Goal: Find contact information: Find contact information

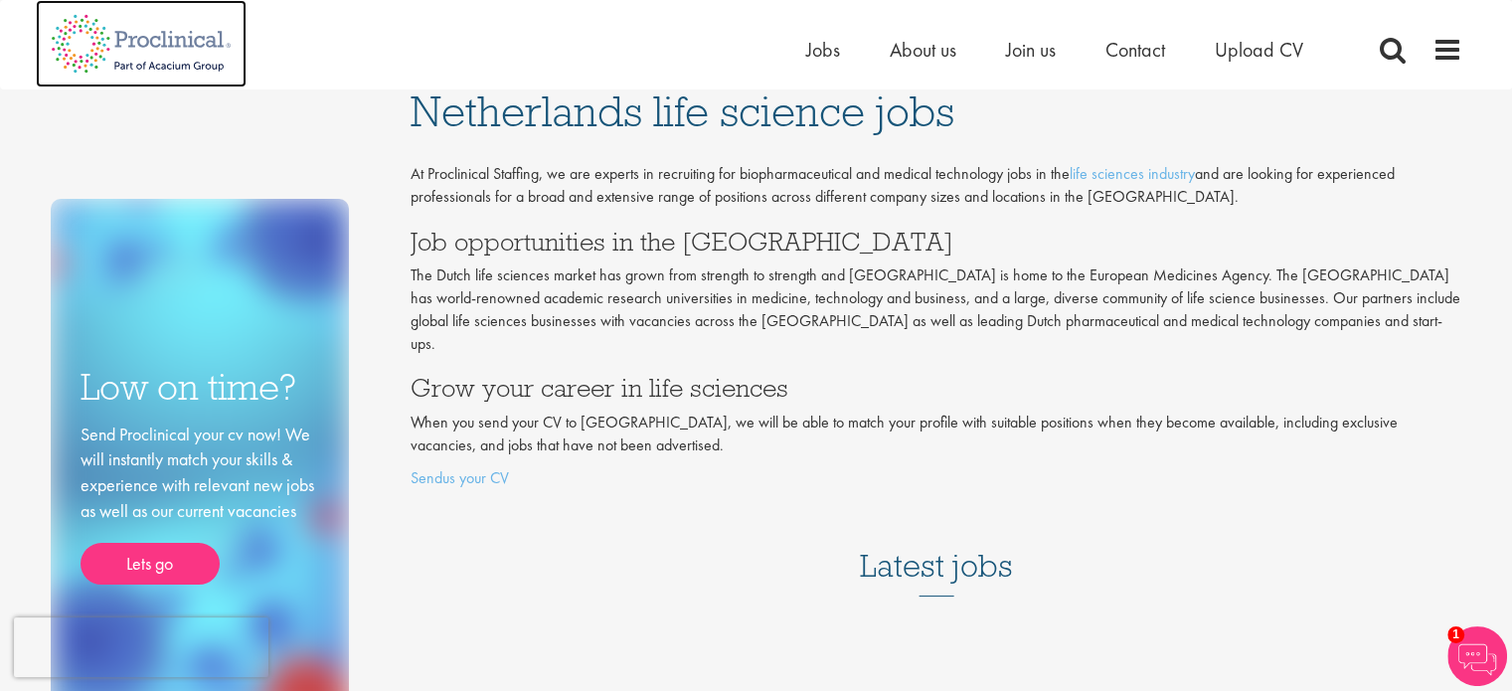
click at [208, 35] on img at bounding box center [141, 43] width 211 height 87
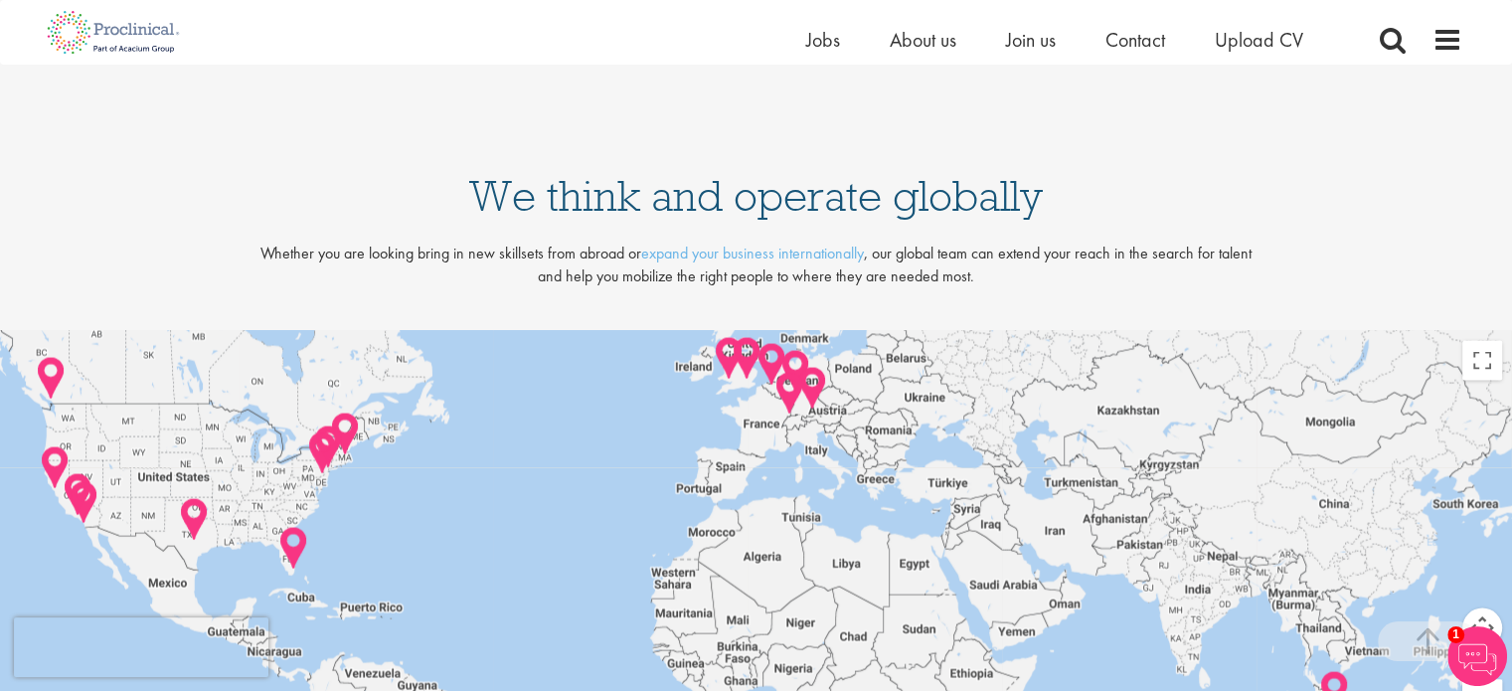
scroll to position [3975, 0]
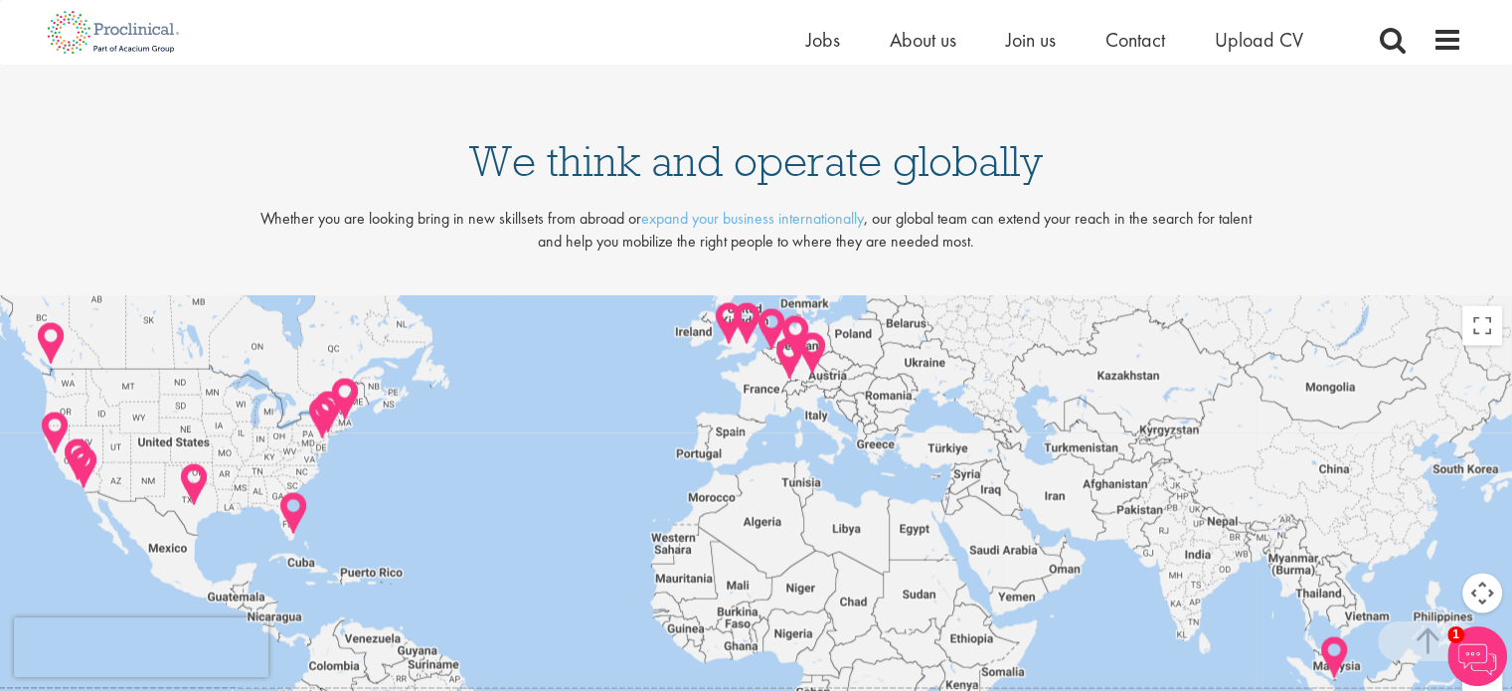
click at [797, 326] on img at bounding box center [795, 337] width 31 height 46
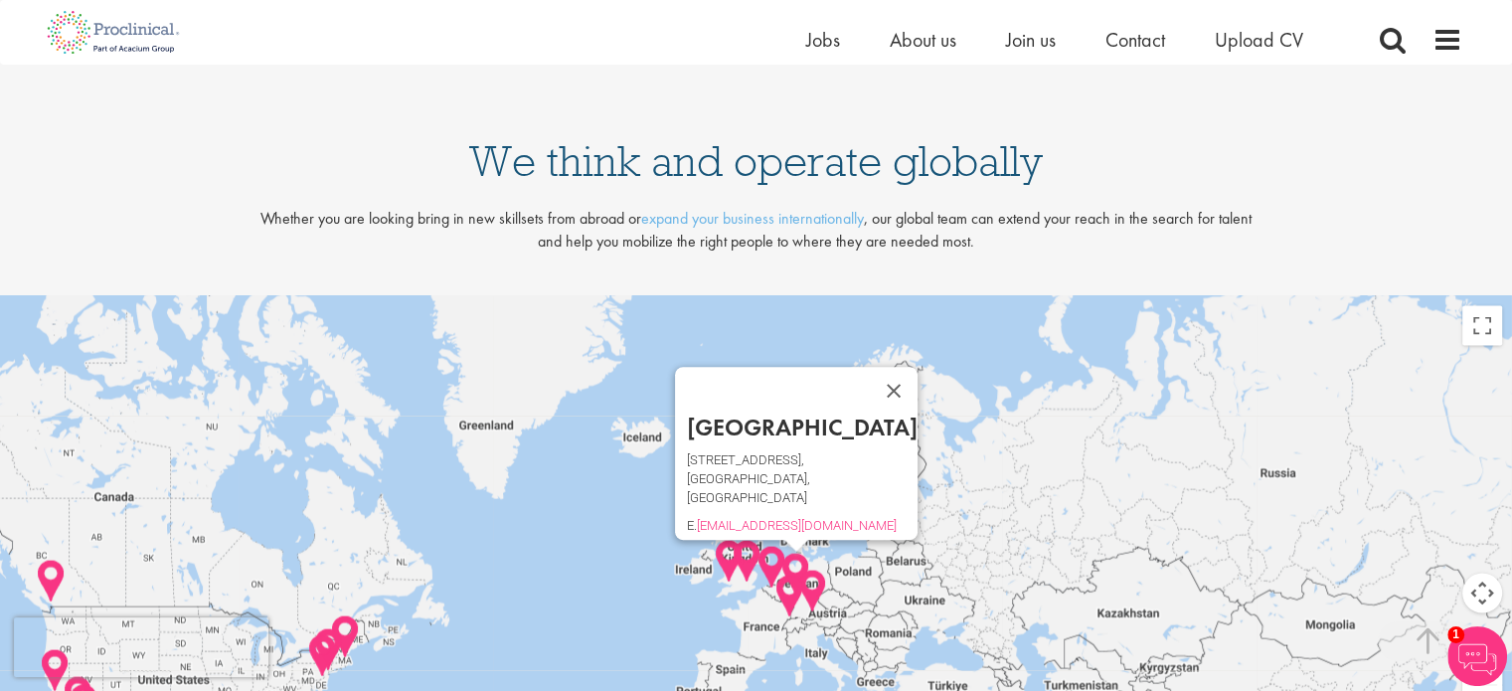
click at [779, 566] on img at bounding box center [771, 568] width 31 height 46
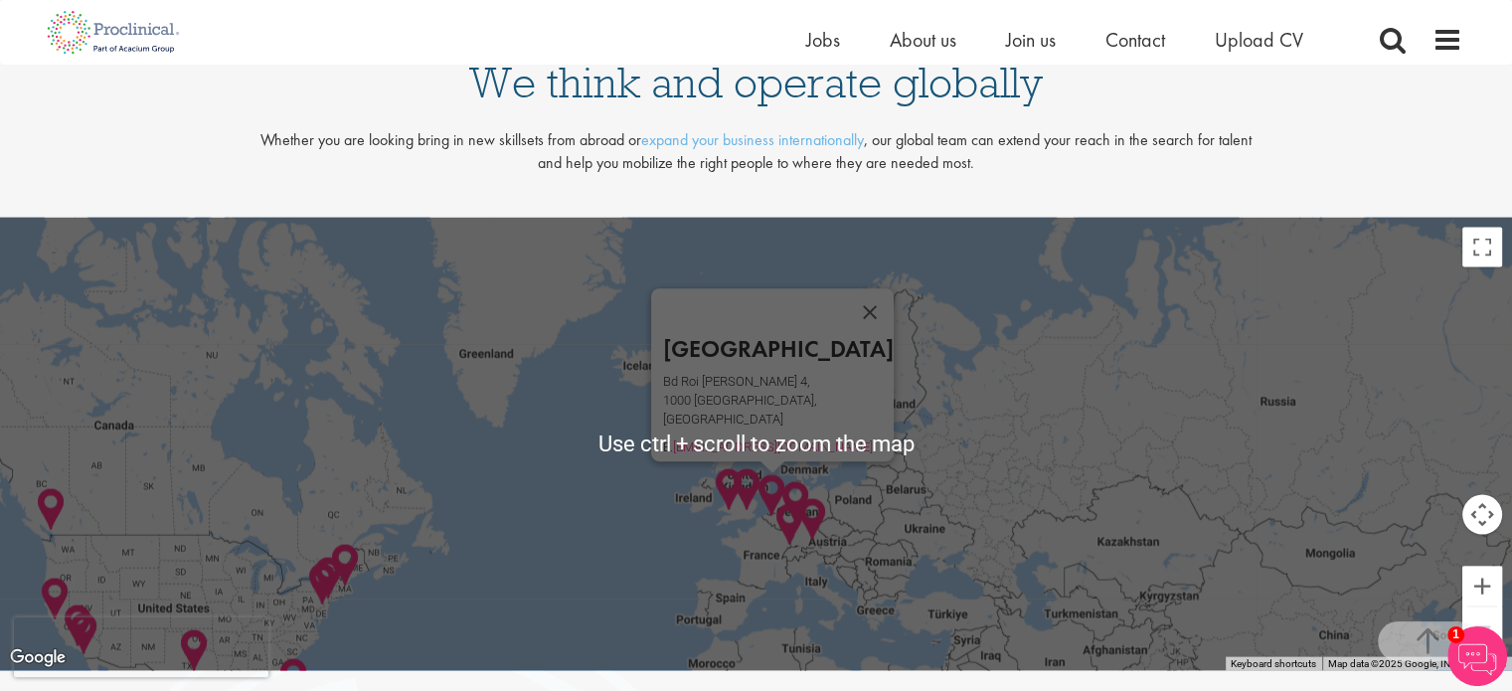
scroll to position [4174, 0]
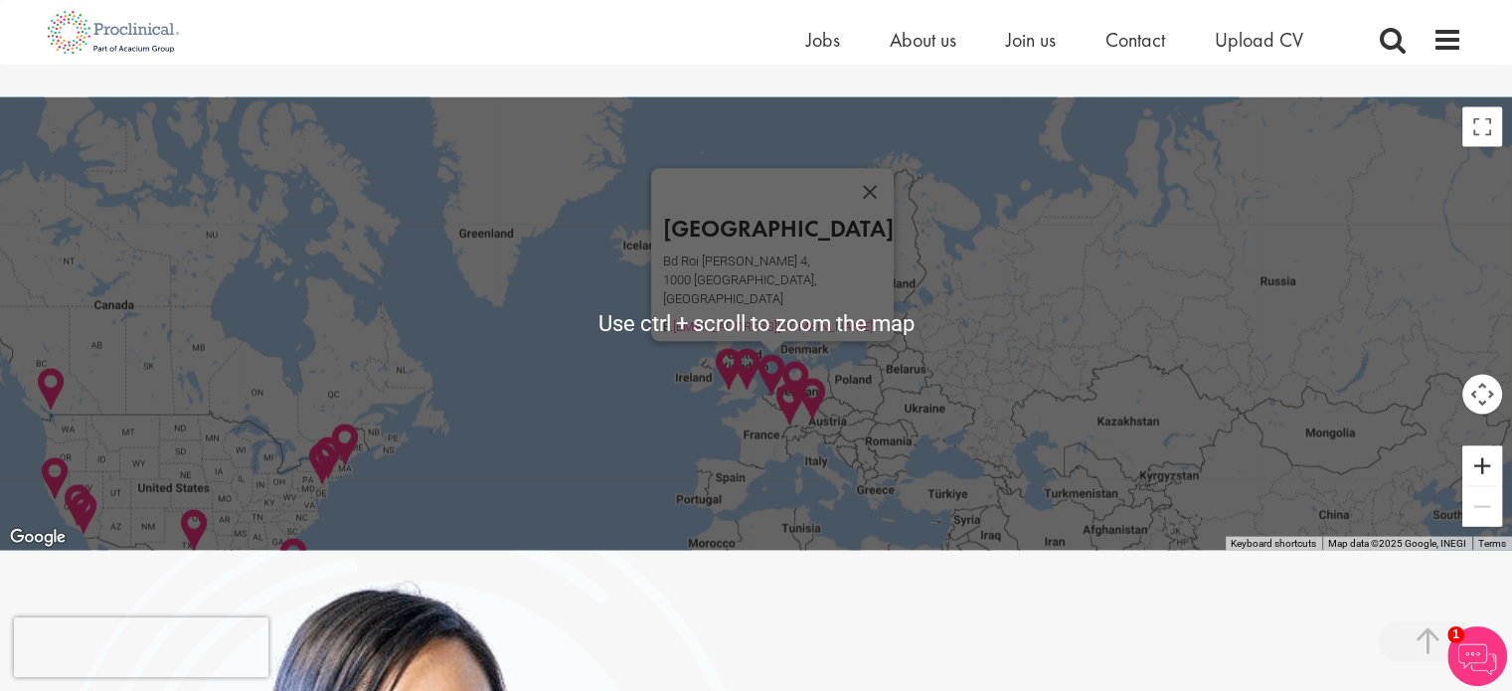
click at [1494, 464] on button "Zoom in" at bounding box center [1482, 466] width 40 height 40
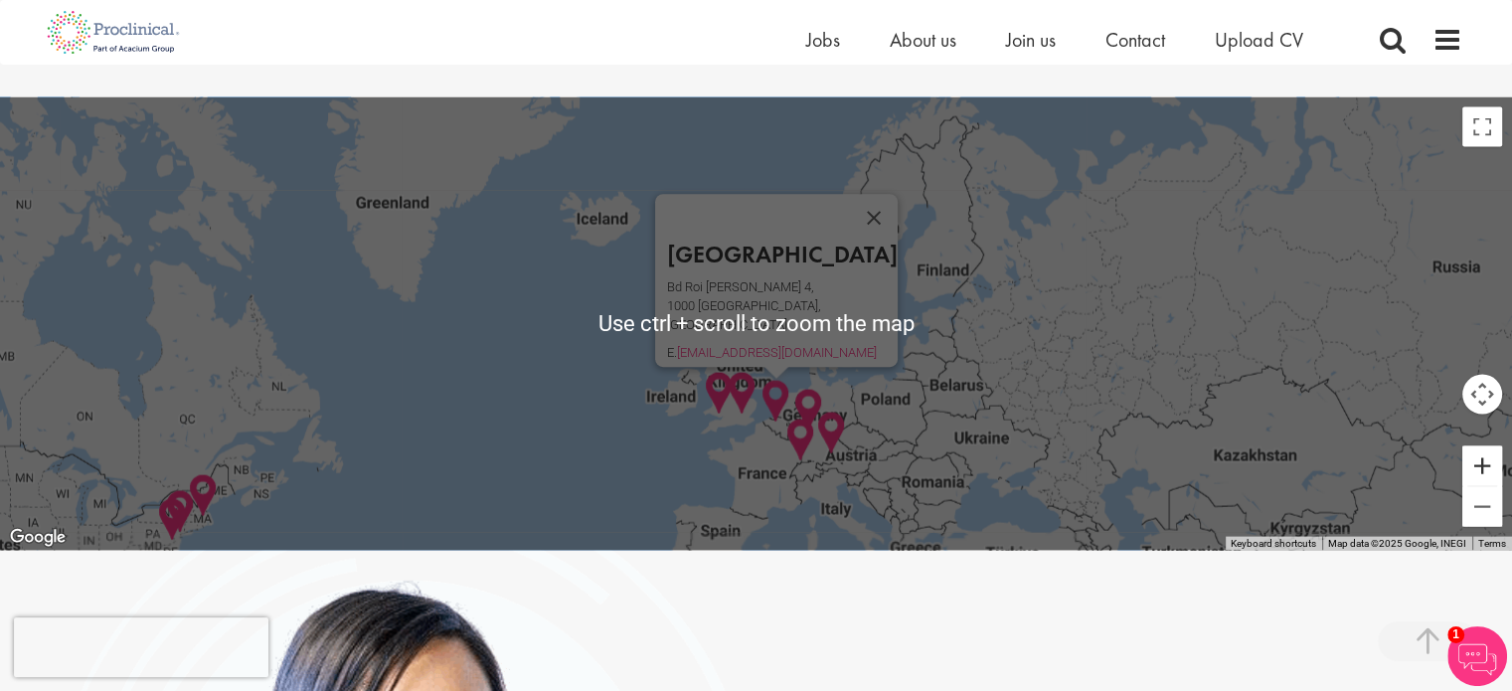
click at [1494, 464] on button "Zoom in" at bounding box center [1482, 466] width 40 height 40
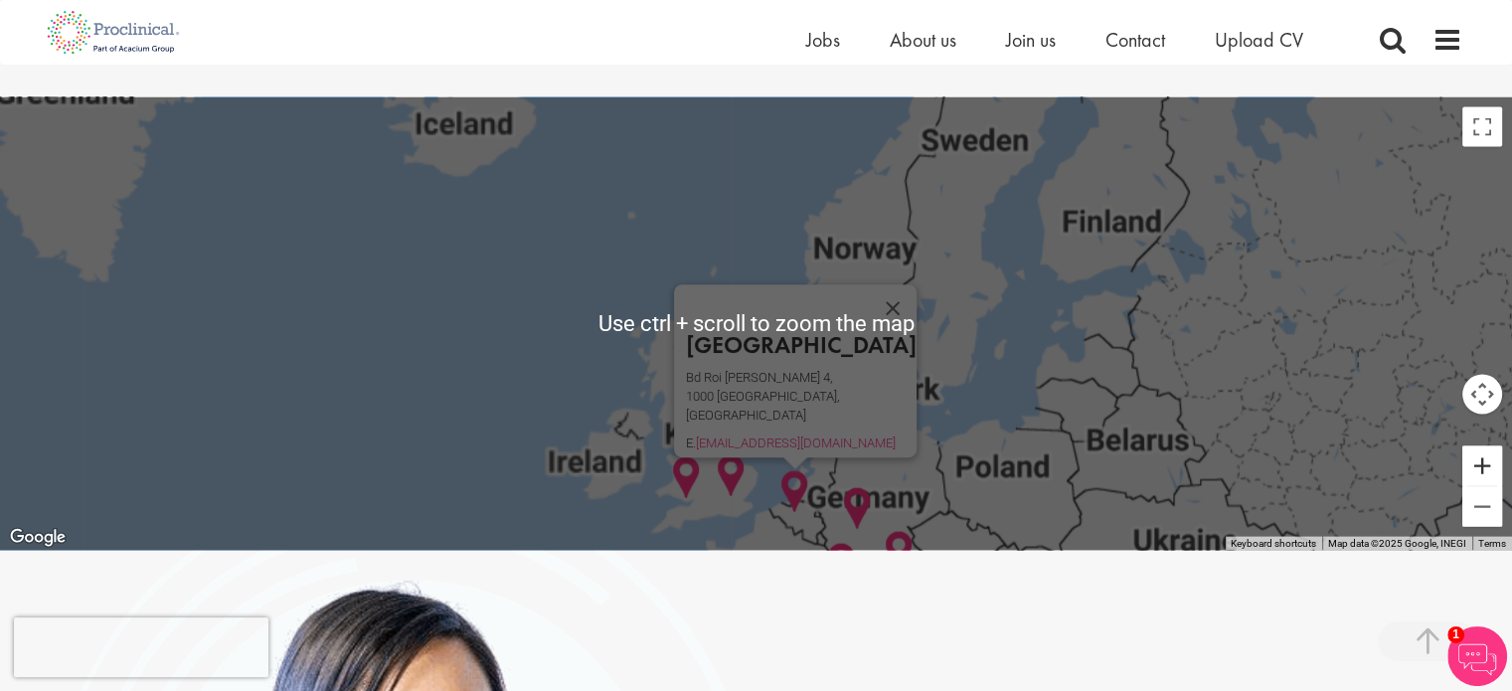
click at [1494, 464] on button "Zoom in" at bounding box center [1482, 466] width 40 height 40
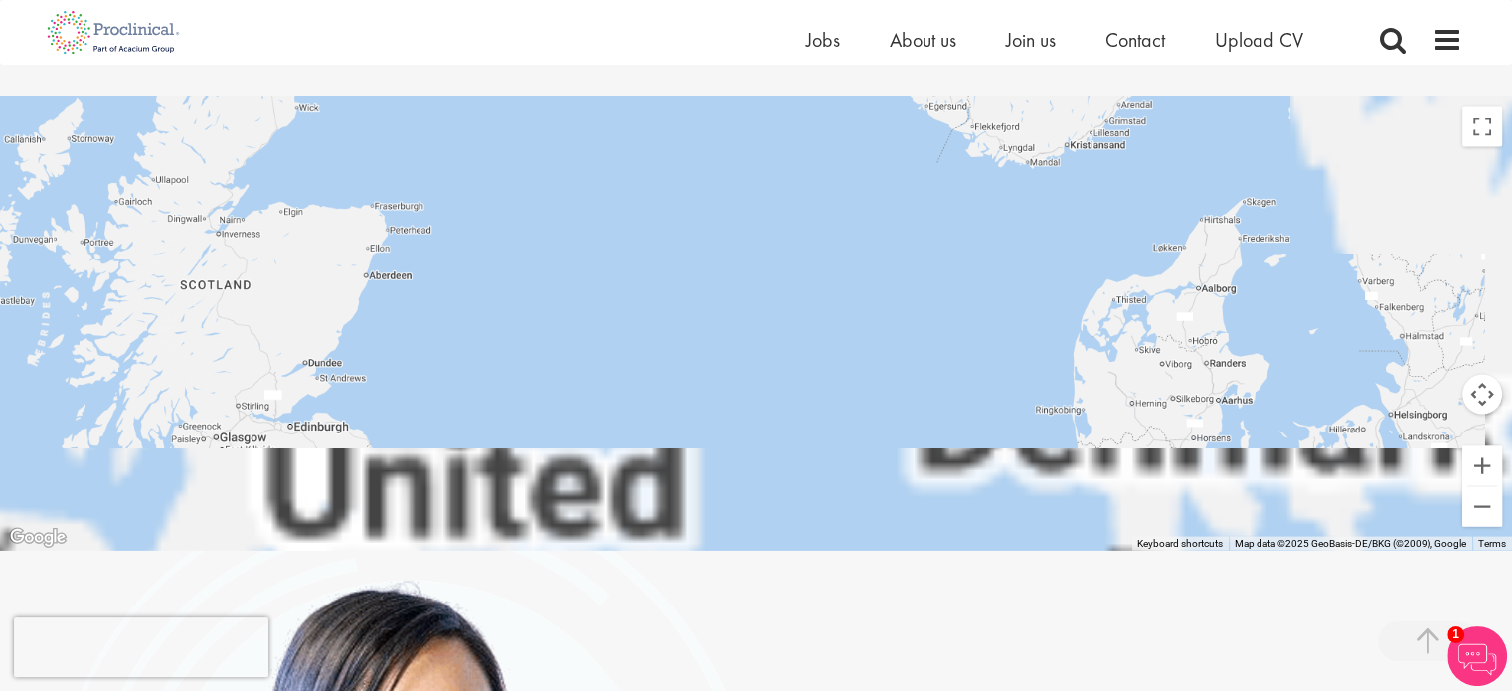
drag, startPoint x: 1130, startPoint y: 460, endPoint x: 949, endPoint y: 157, distance: 353.0
click at [956, 169] on div "Brussels Bd Roi [PERSON_NAME][STREET_ADDRESS] E. [EMAIL_ADDRESS][DOMAIN_NAME]" at bounding box center [756, 323] width 1512 height 453
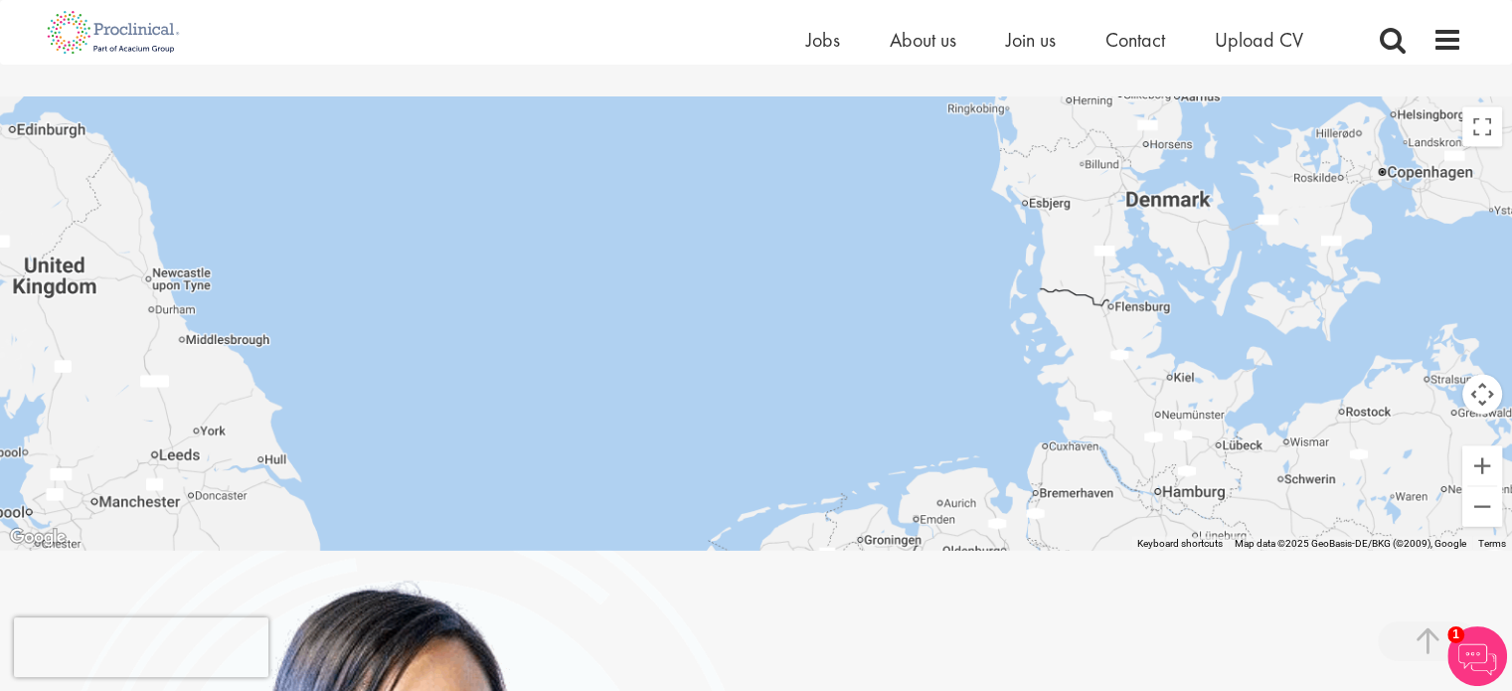
drag, startPoint x: 975, startPoint y: 396, endPoint x: 935, endPoint y: 271, distance: 130.4
click at [904, 191] on div "Brussels Bd Roi [PERSON_NAME][STREET_ADDRESS] E. [EMAIL_ADDRESS][DOMAIN_NAME]" at bounding box center [756, 323] width 1512 height 453
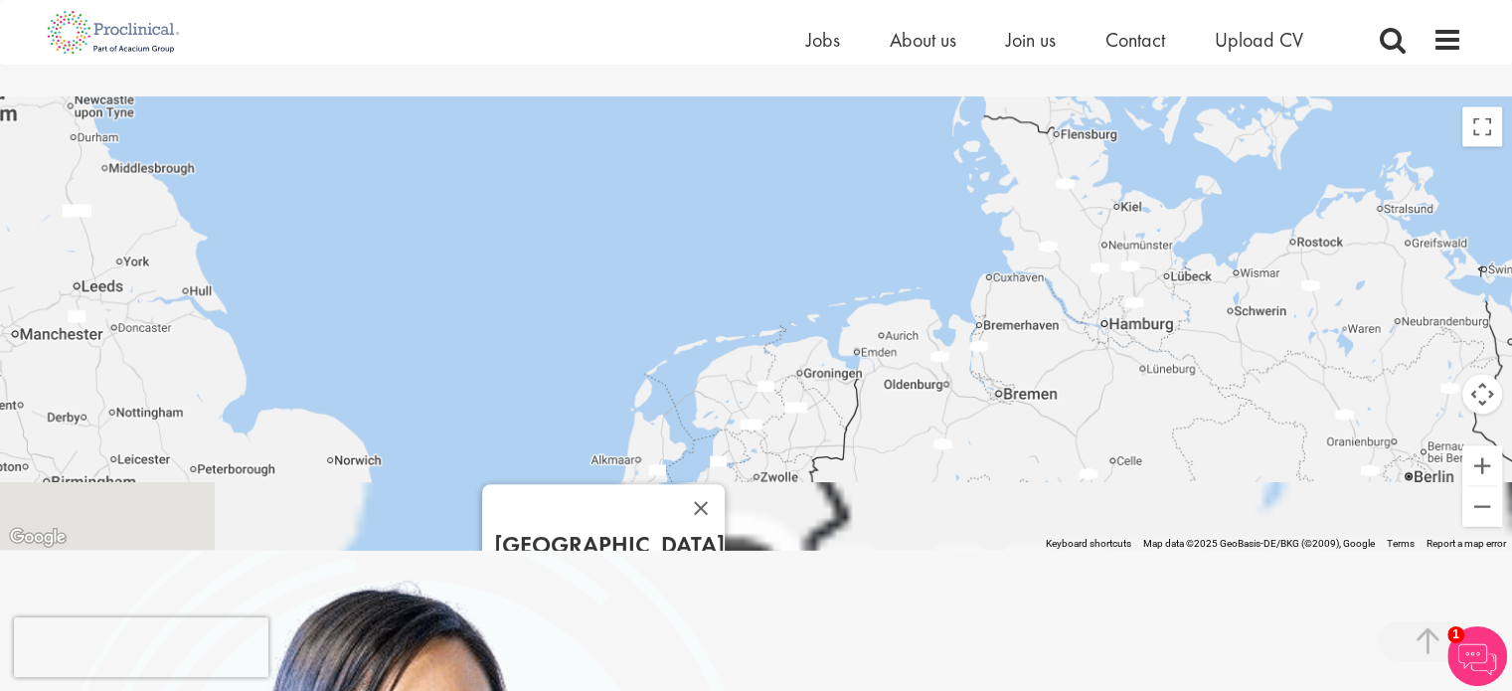
drag, startPoint x: 942, startPoint y: 317, endPoint x: 887, endPoint y: 221, distance: 111.3
click at [893, 230] on div "Brussels Bd Roi [PERSON_NAME][STREET_ADDRESS] E. [EMAIL_ADDRESS][DOMAIN_NAME]" at bounding box center [756, 323] width 1512 height 453
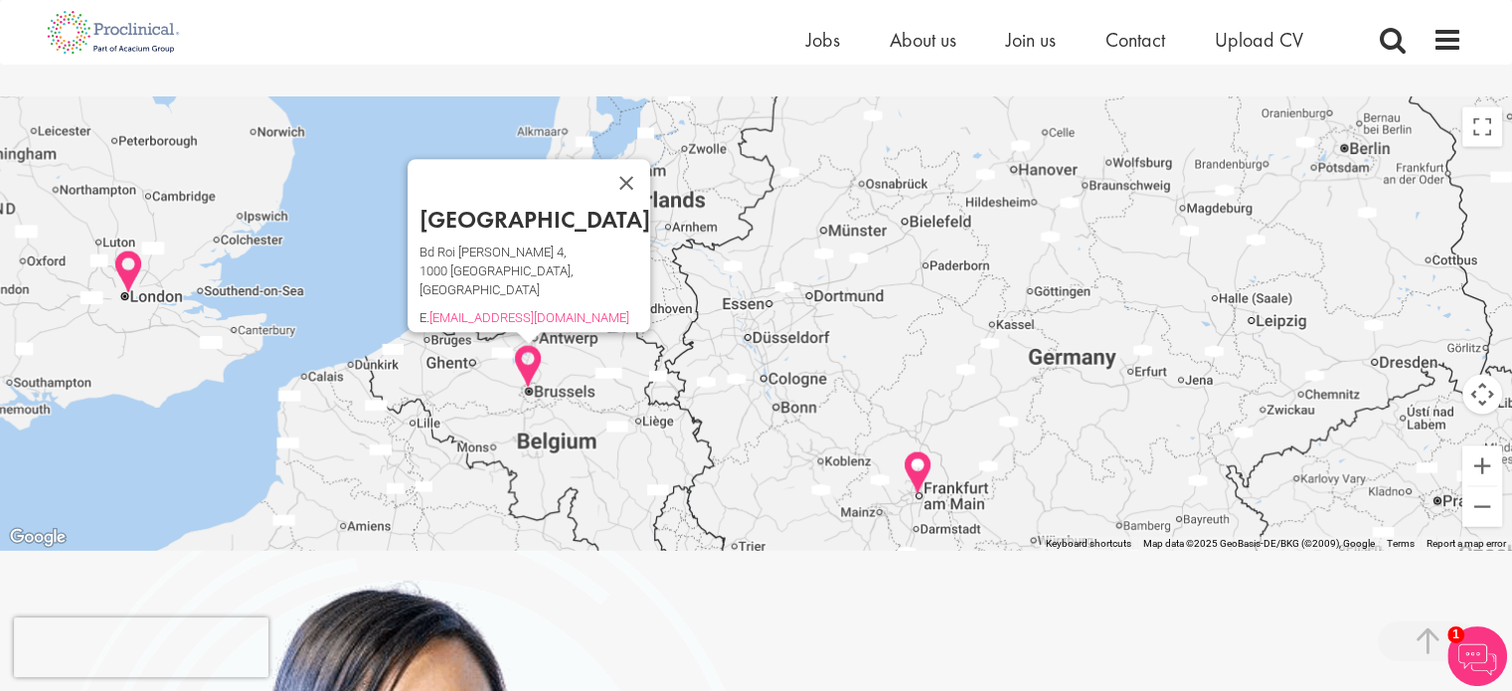
drag, startPoint x: 879, startPoint y: 322, endPoint x: 963, endPoint y: 283, distance: 92.9
click at [963, 283] on div "Brussels Bd Roi [PERSON_NAME][STREET_ADDRESS] E. [EMAIL_ADDRESS][DOMAIN_NAME]" at bounding box center [756, 323] width 1512 height 453
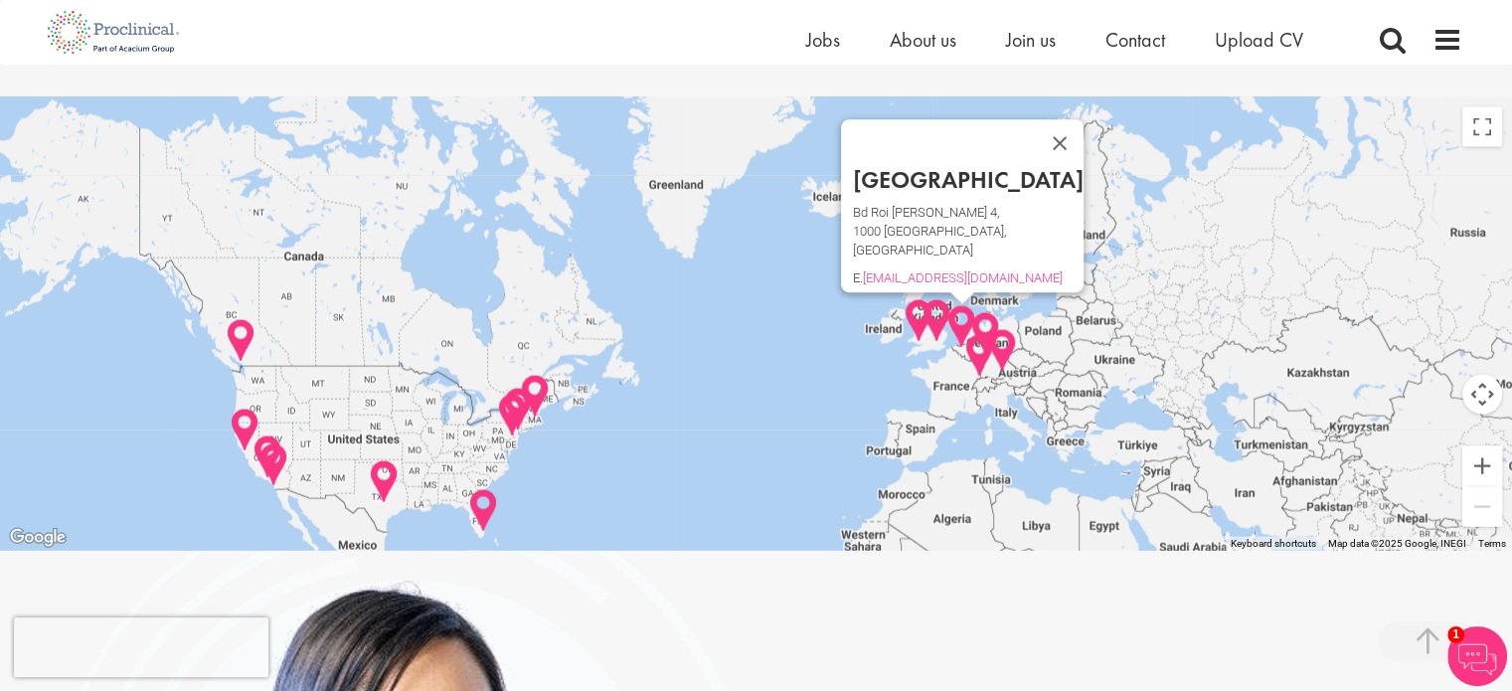
drag, startPoint x: 675, startPoint y: 47, endPoint x: 751, endPoint y: 593, distance: 551.9
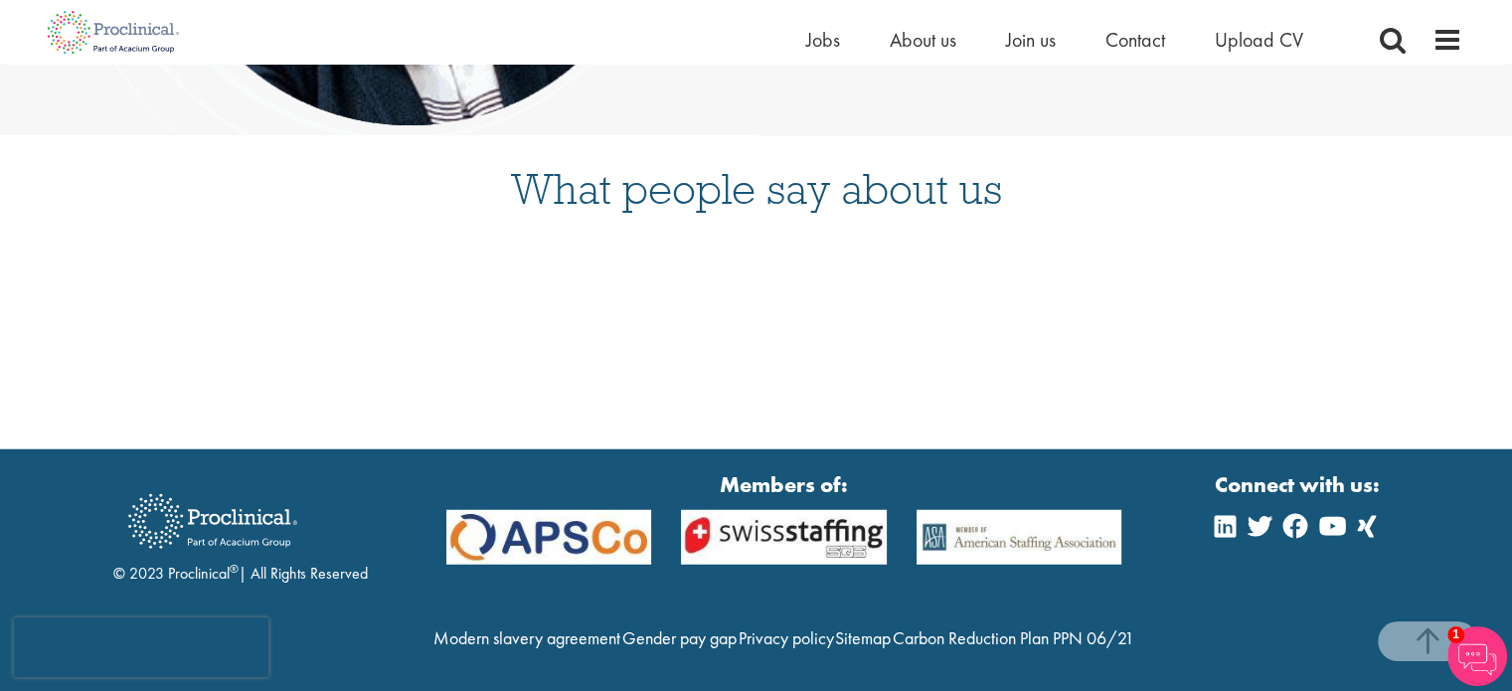
scroll to position [5184, 0]
